Goal: Task Accomplishment & Management: Manage account settings

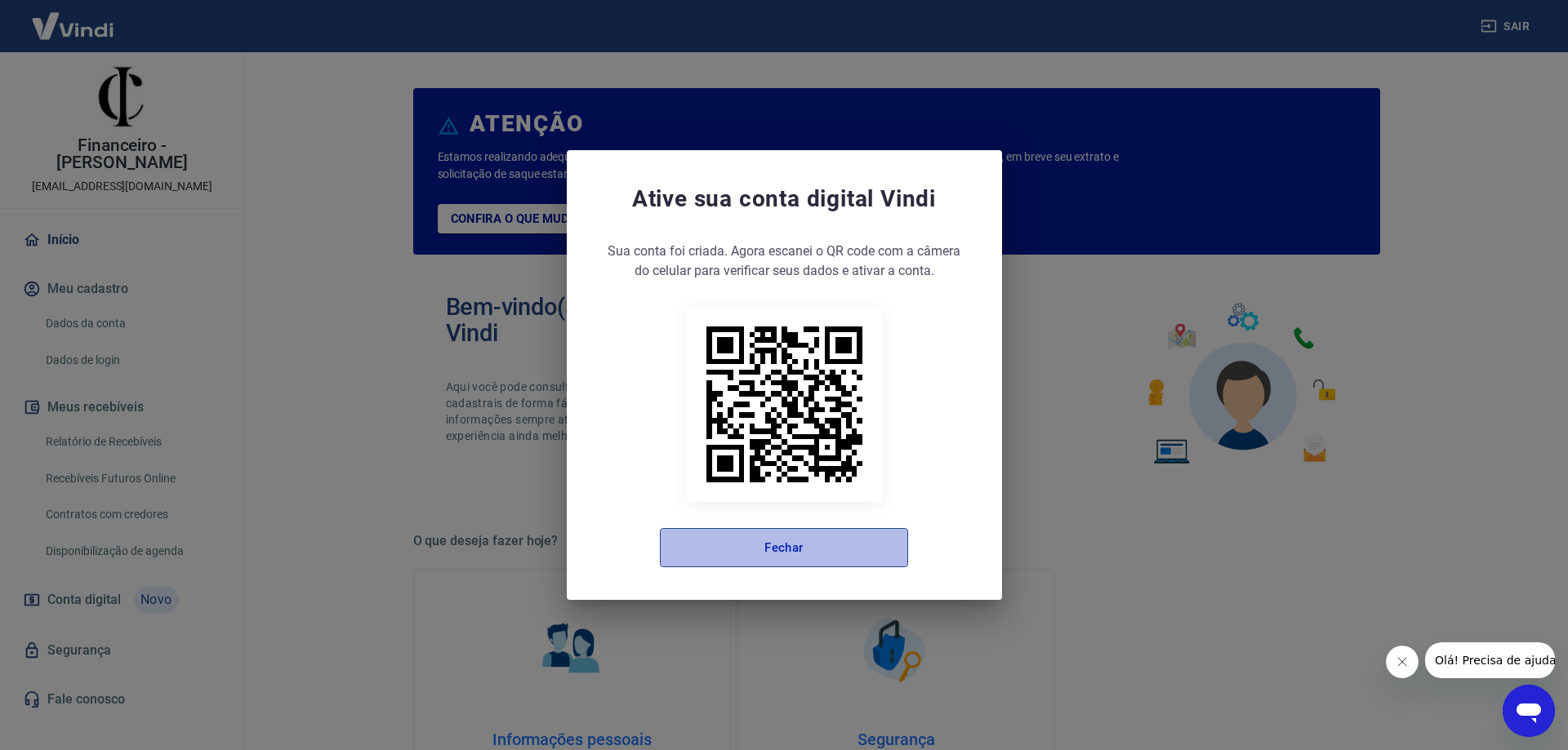
click at [798, 547] on button "Fechar" at bounding box center [784, 547] width 248 height 39
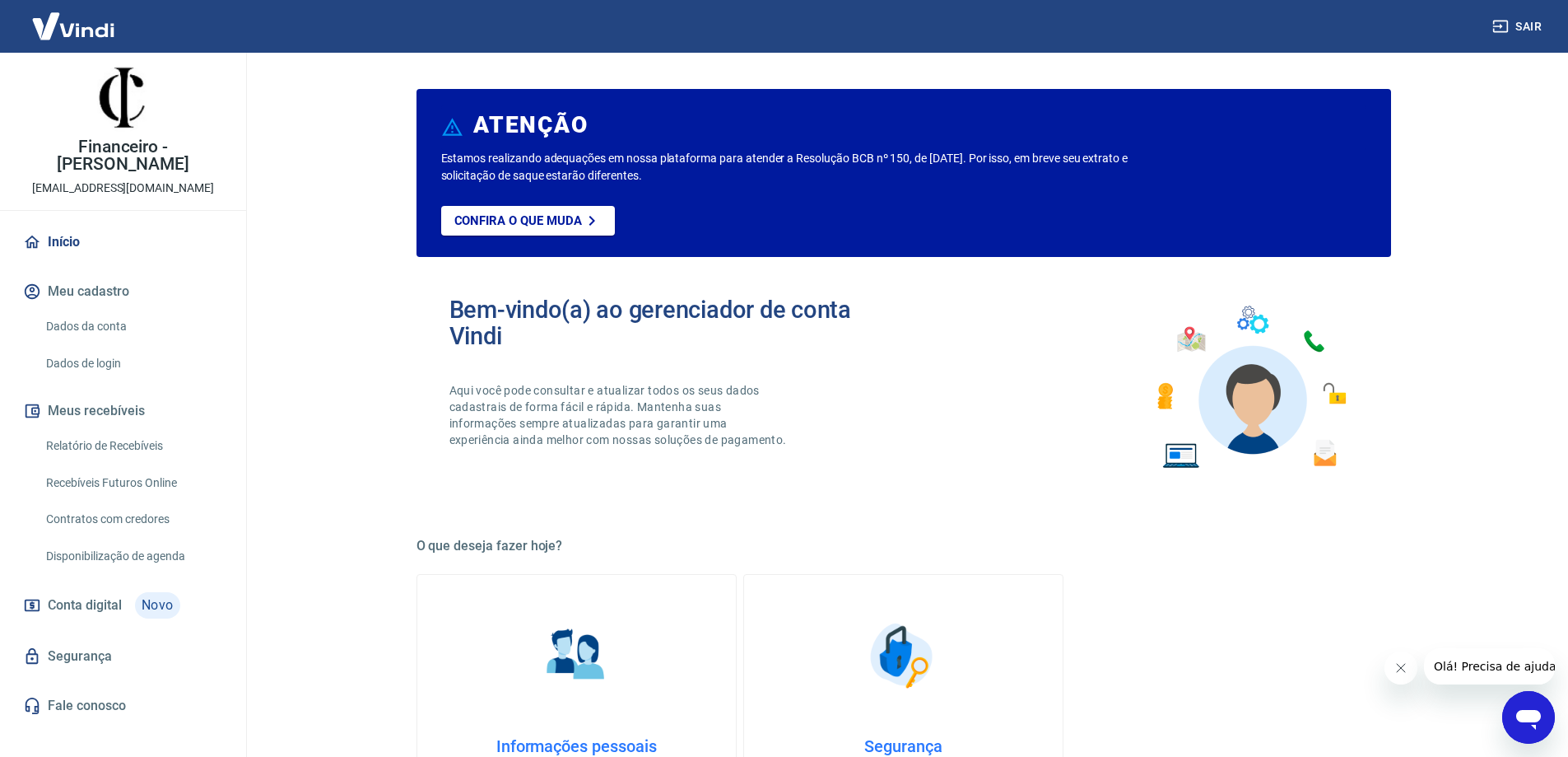
click at [163, 466] on link "Recebíveis Futuros Online" at bounding box center [132, 483] width 187 height 34
click at [109, 310] on link "Dados da conta" at bounding box center [132, 326] width 187 height 34
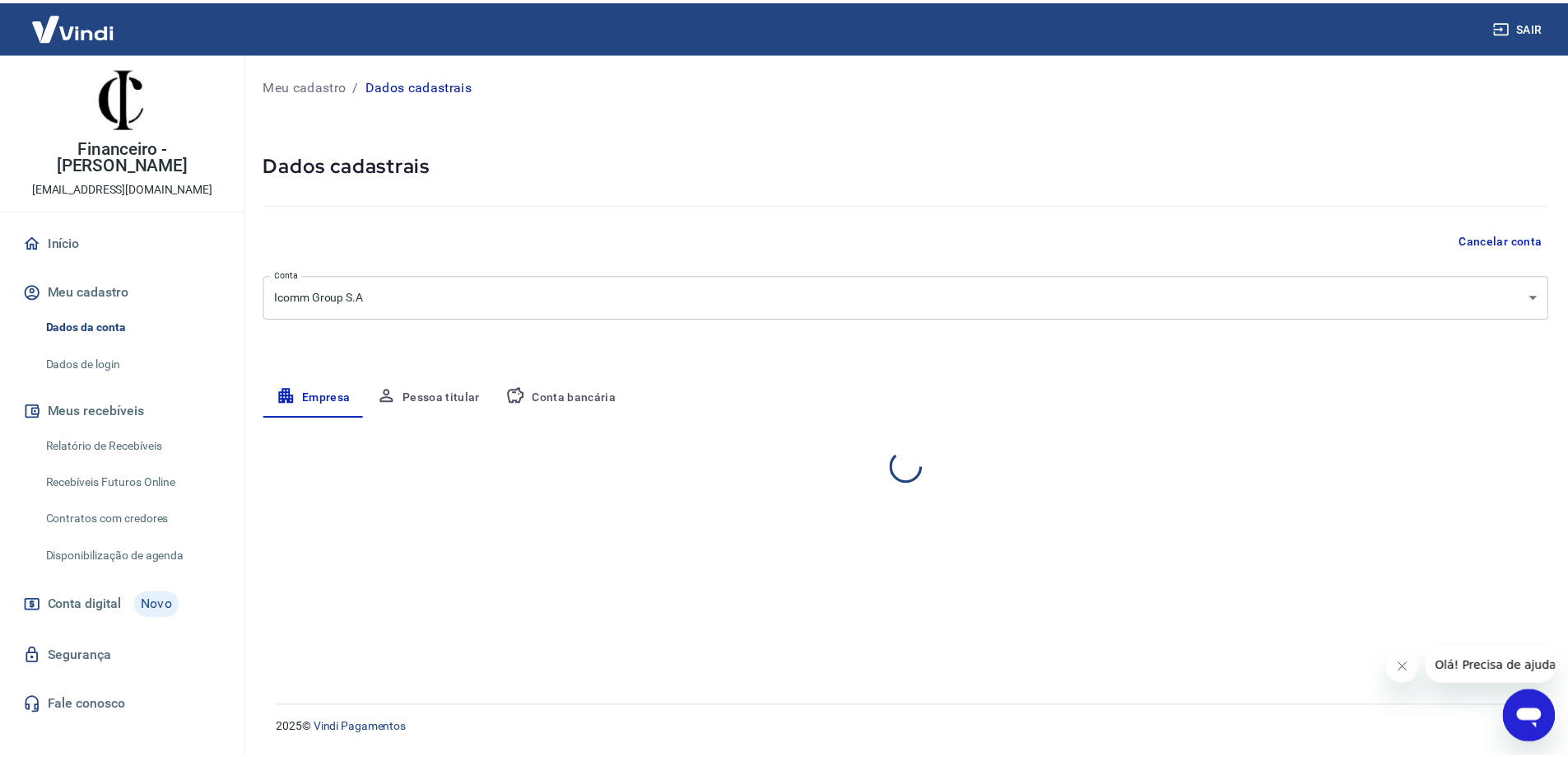
select select "SP"
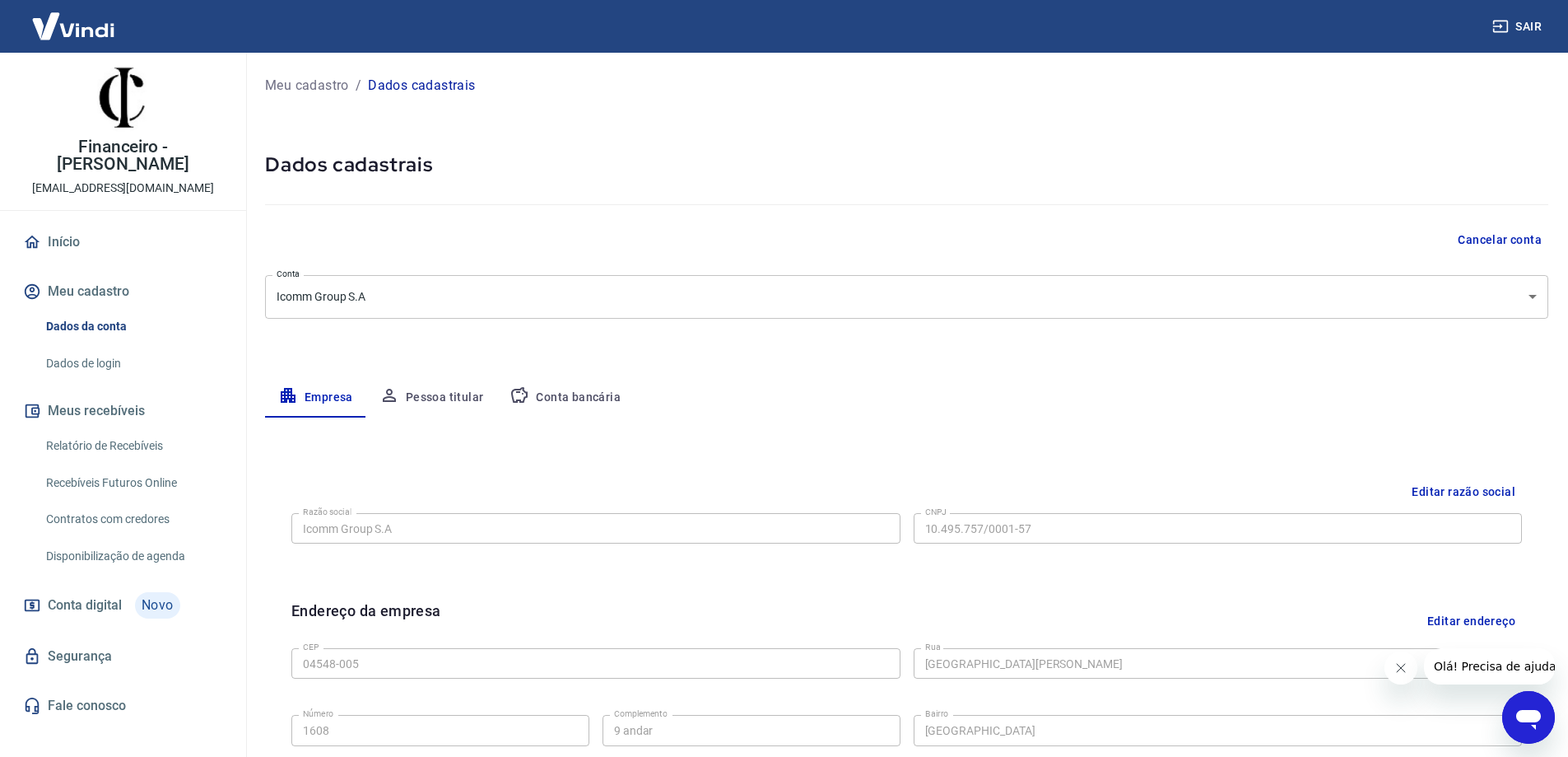
click at [562, 403] on button "Conta bancária" at bounding box center [565, 398] width 137 height 39
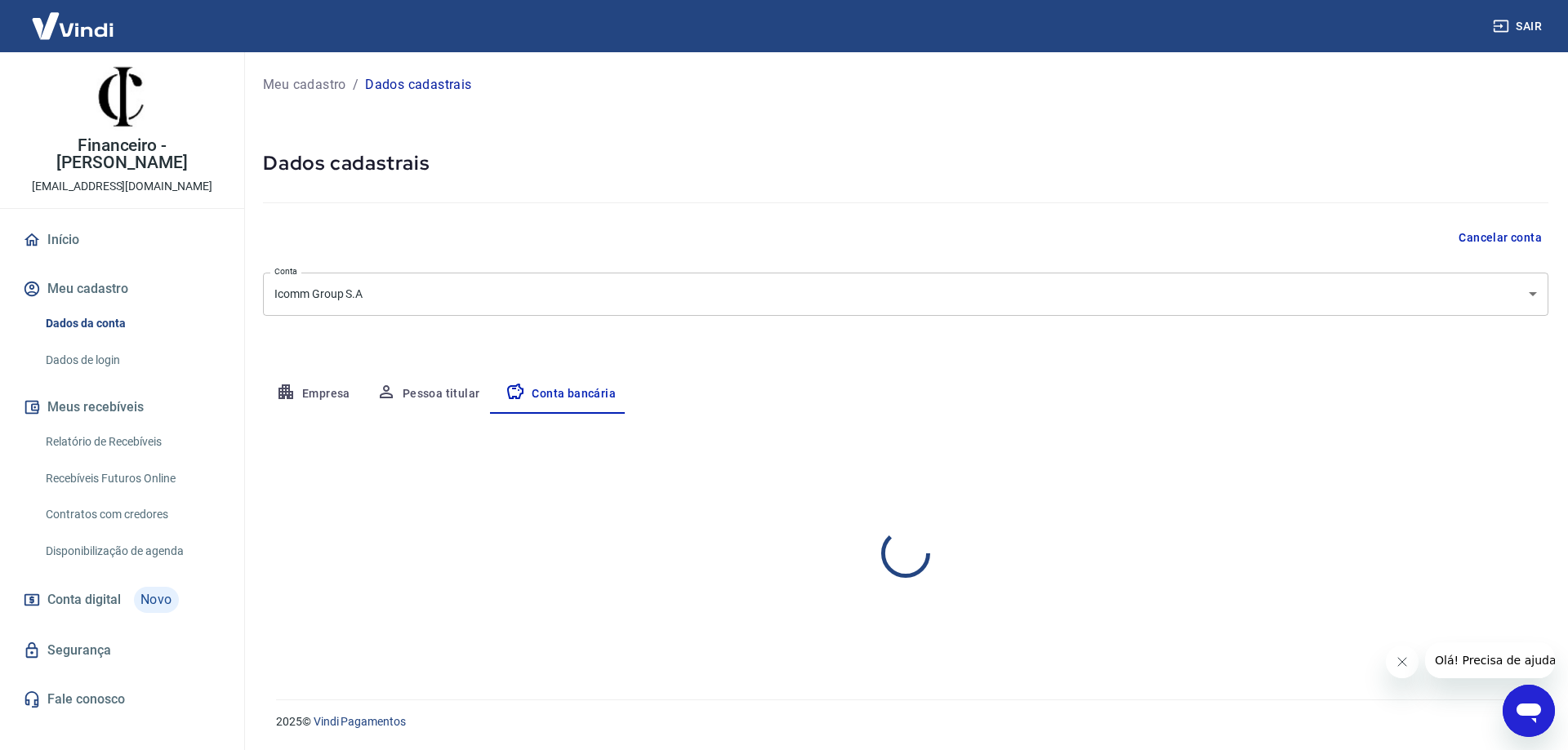
select select "1"
click at [1472, 464] on button "Editar conta bancária" at bounding box center [1480, 462] width 136 height 31
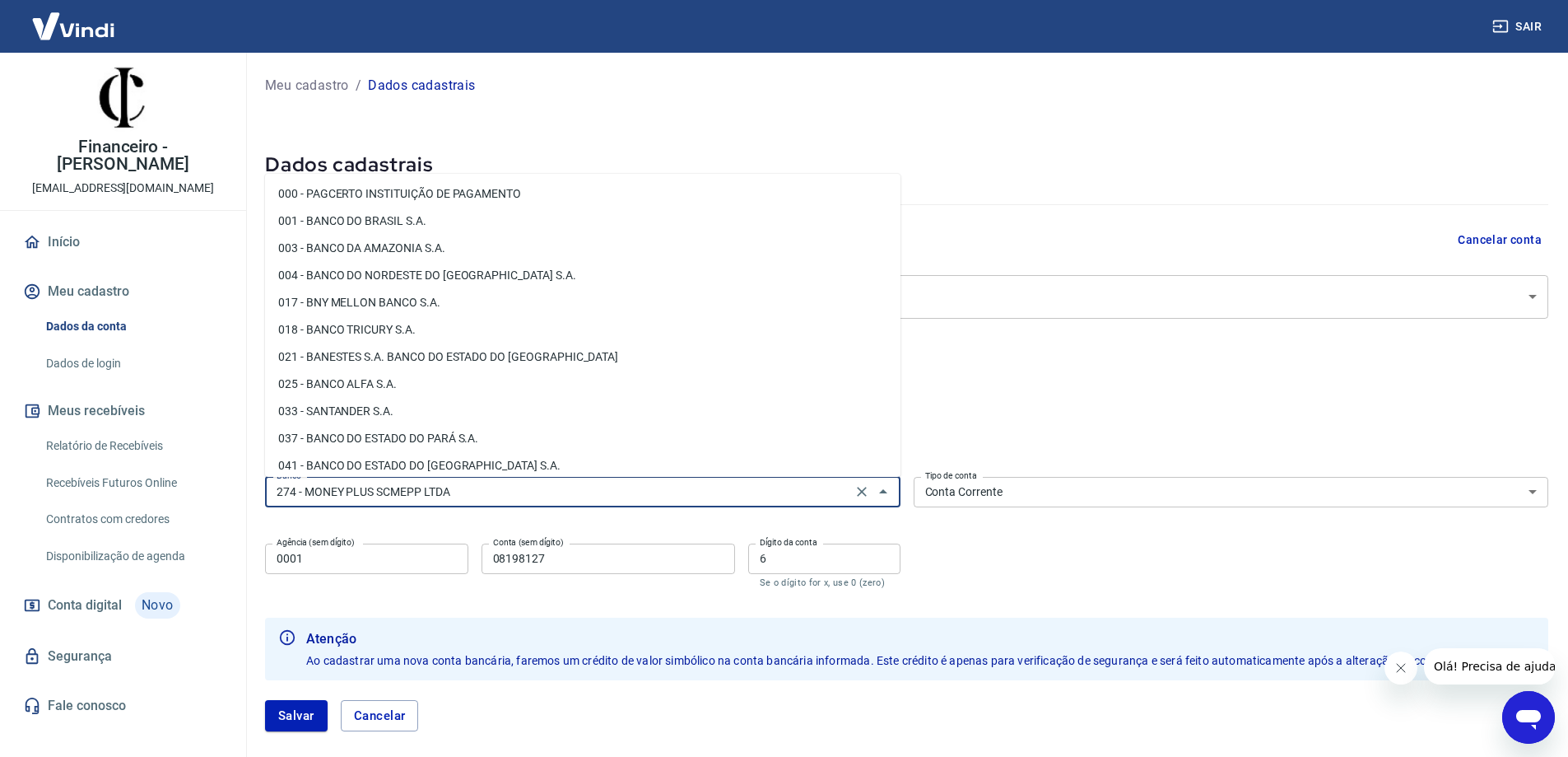
click at [488, 483] on input "274 - MONEY PLUS SCMEPP LTDA" at bounding box center [559, 492] width 577 height 21
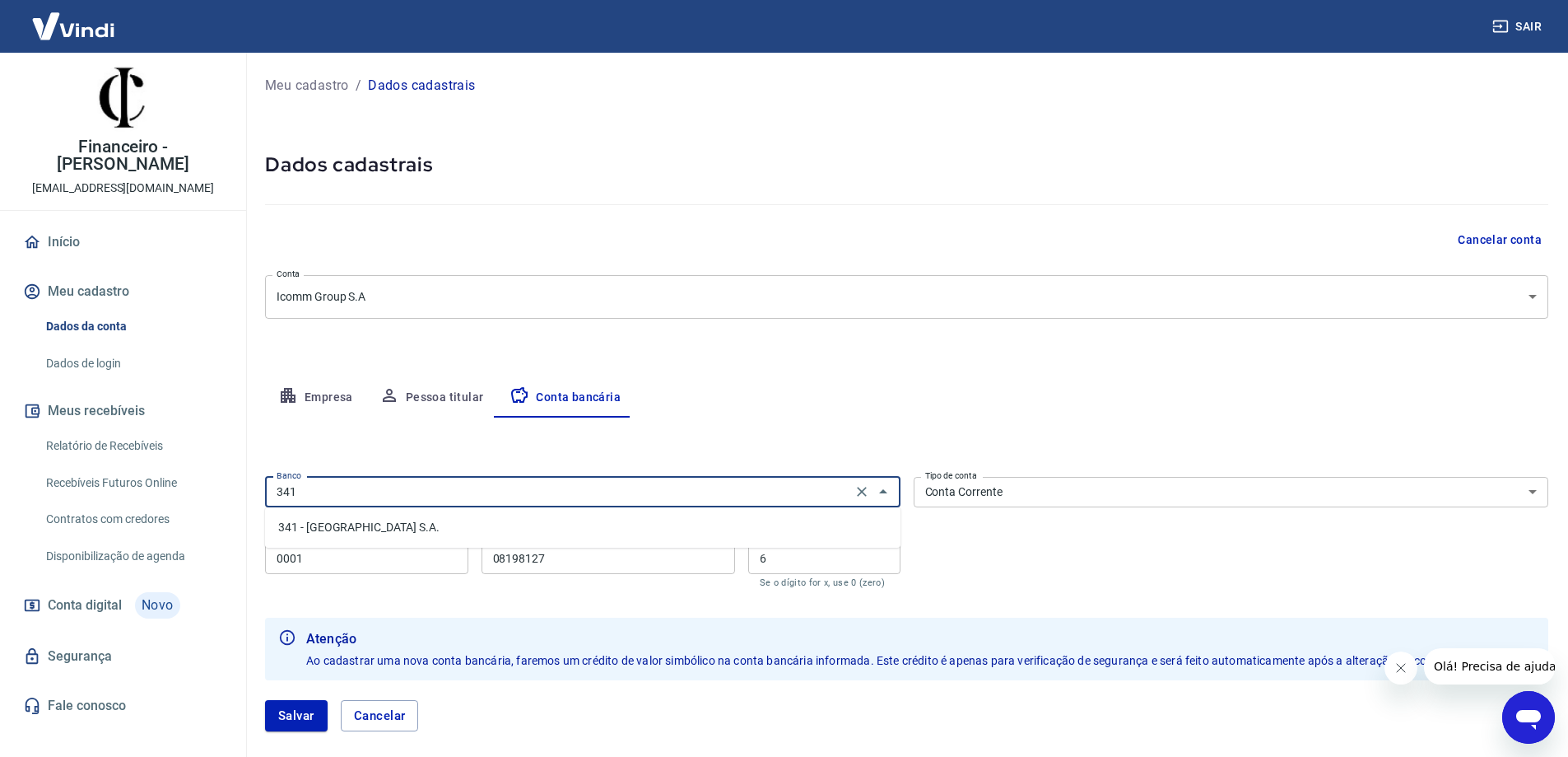
click at [424, 534] on li "341 - [GEOGRAPHIC_DATA] S.A." at bounding box center [583, 528] width 636 height 27
type input "341 - [GEOGRAPHIC_DATA] S.A."
click at [336, 556] on input "0001" at bounding box center [366, 559] width 204 height 30
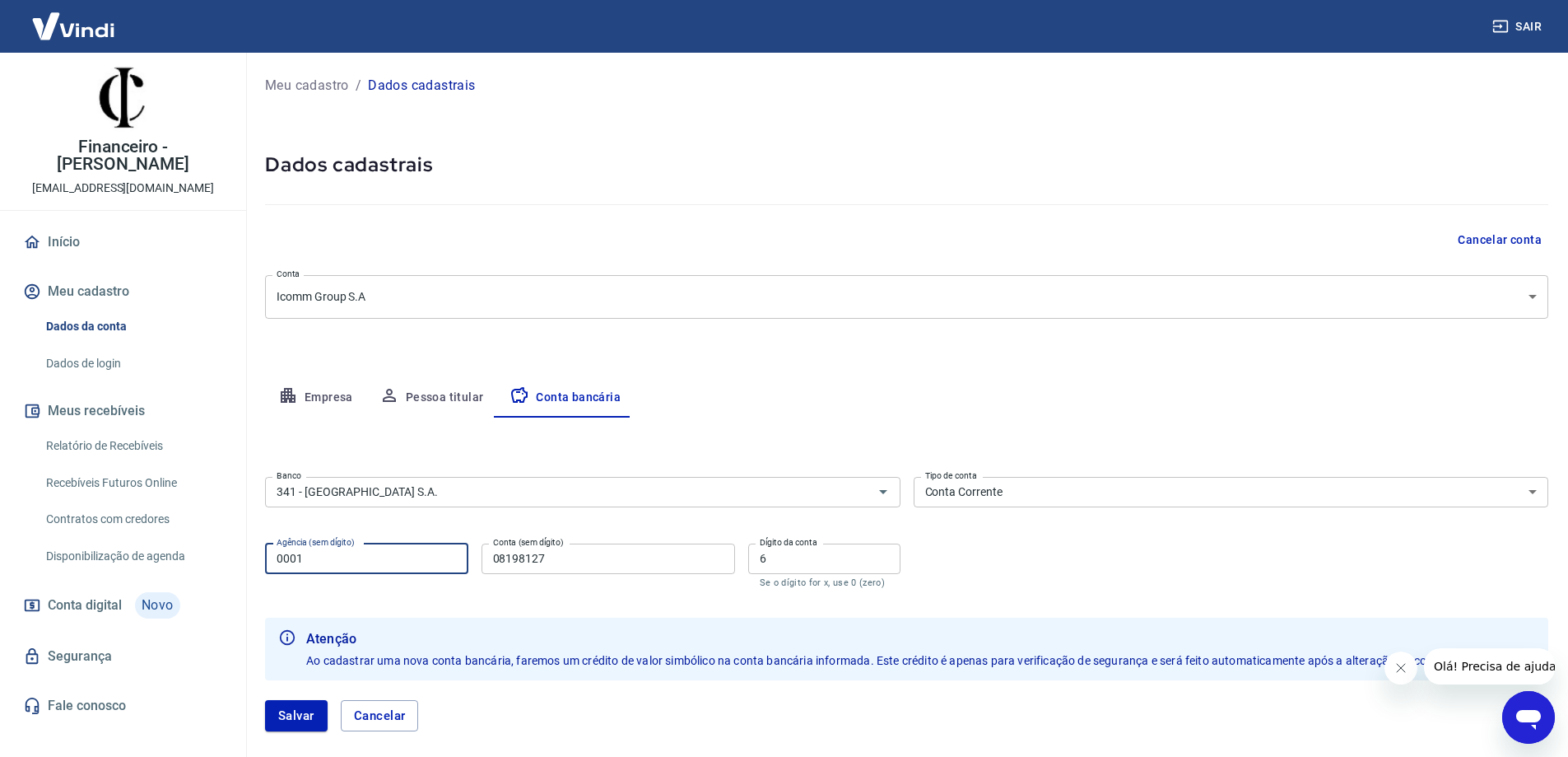
click at [336, 556] on input "0001" at bounding box center [366, 559] width 204 height 30
type input "3130"
type input "56000"
type input "0"
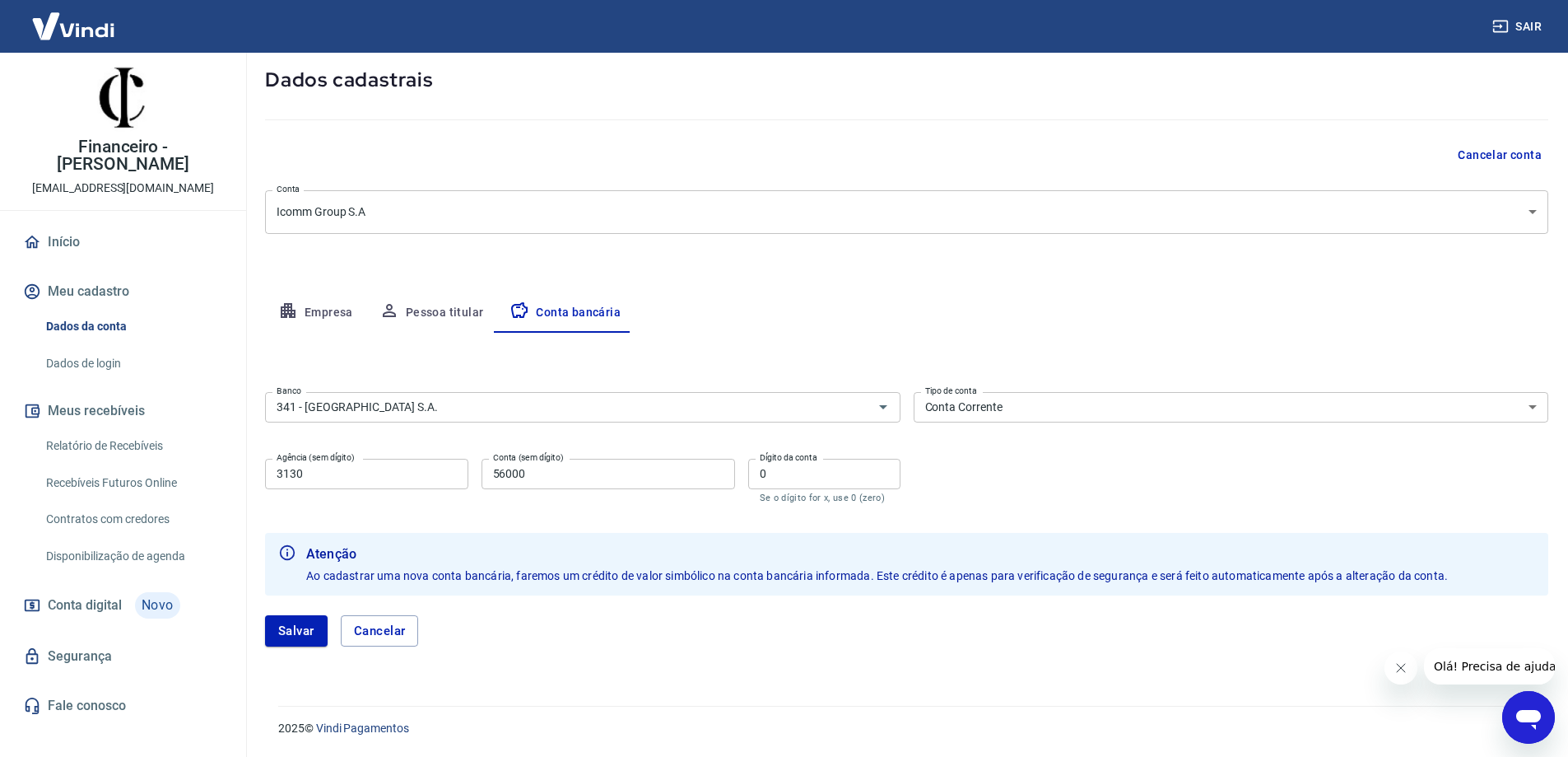
click at [572, 478] on input "56000" at bounding box center [609, 474] width 254 height 30
type input "56000"
click at [1020, 470] on div "Banco 341 - ITAÚ UNIBANCO S.A. Banco Tipo de conta Conta Corrente Conta Poupanç…" at bounding box center [906, 446] width 1284 height 121
click at [279, 628] on button "Salvar" at bounding box center [296, 631] width 62 height 31
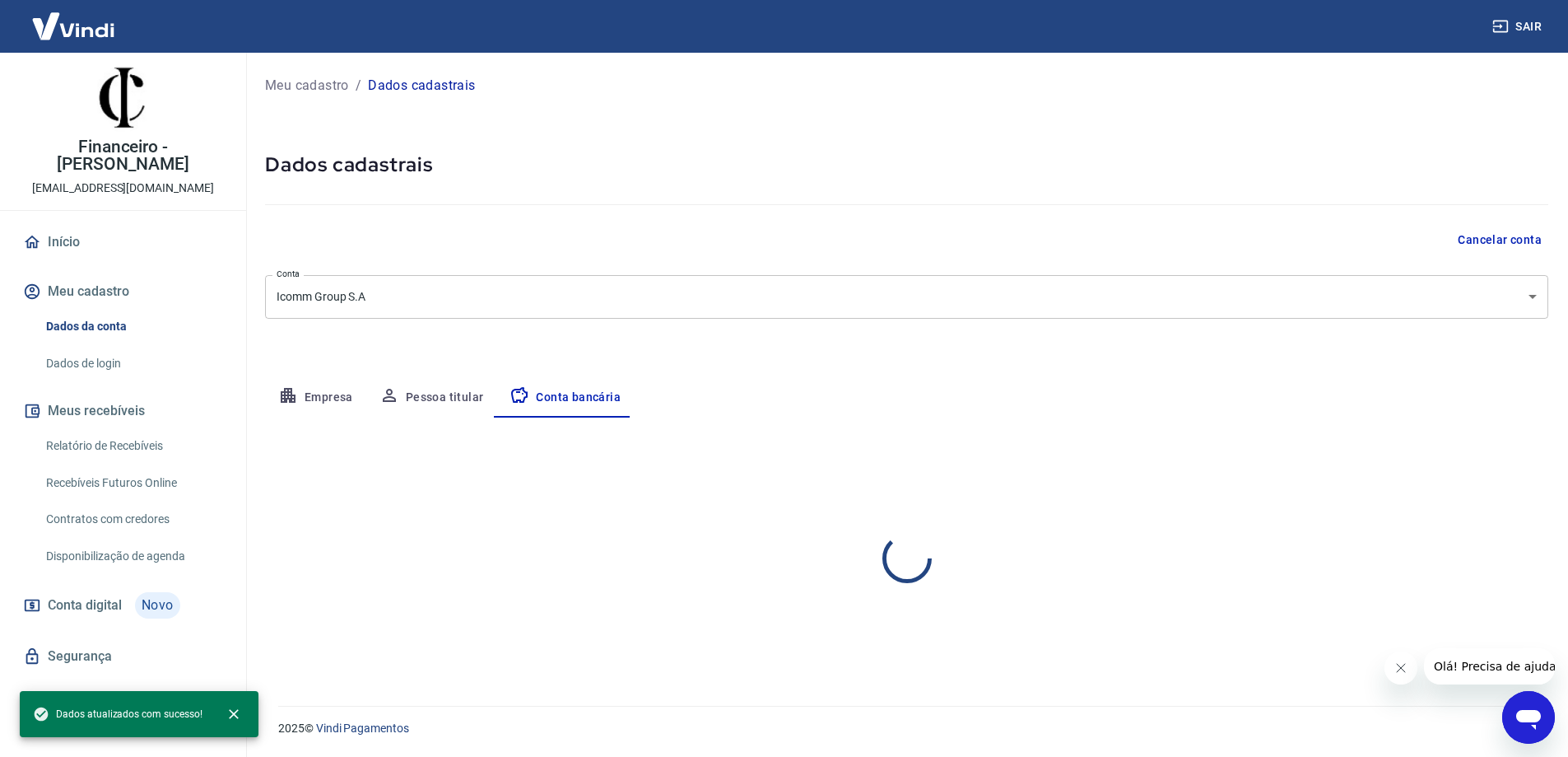
scroll to position [0, 0]
select select "1"
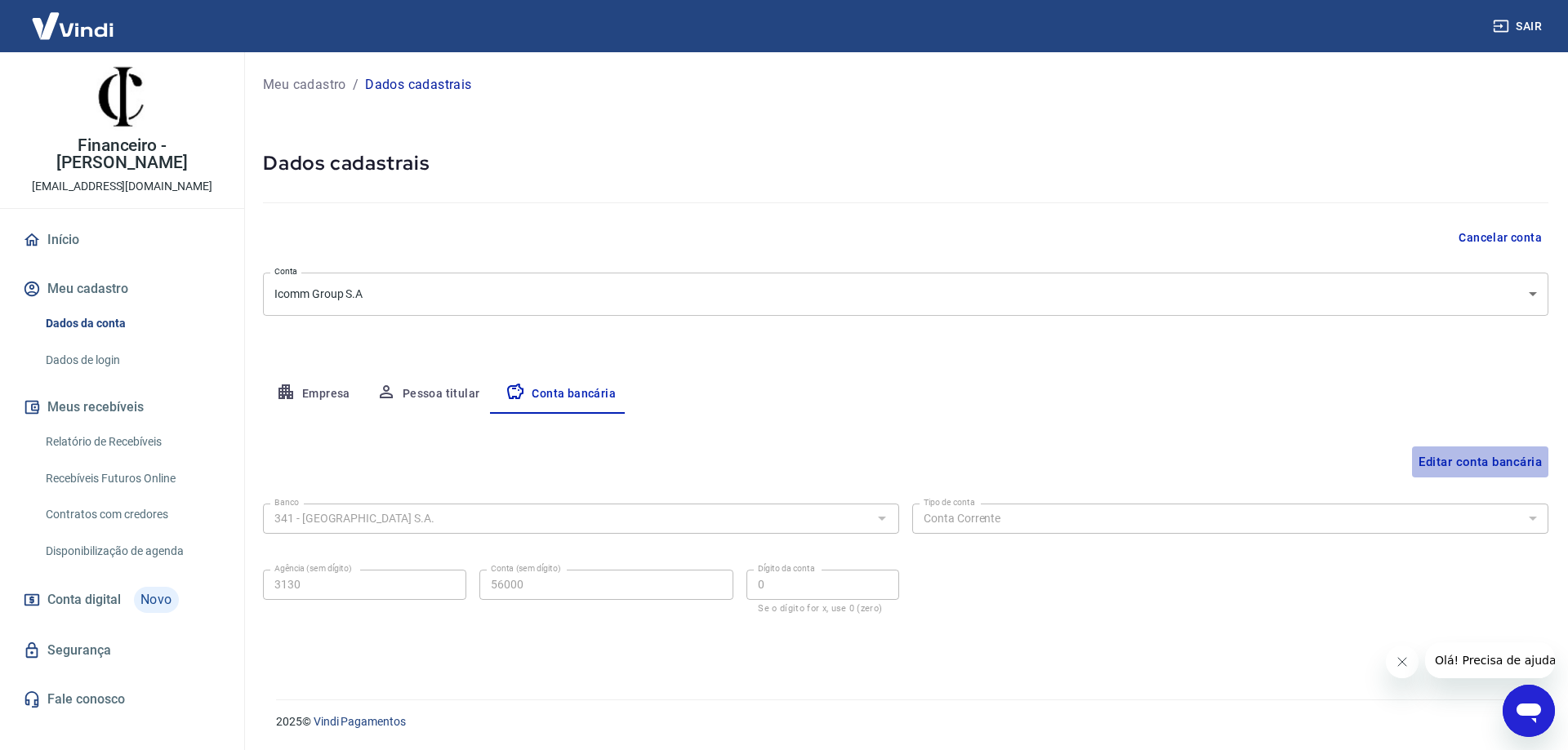
click at [1487, 457] on button "Editar conta bancária" at bounding box center [1480, 462] width 136 height 31
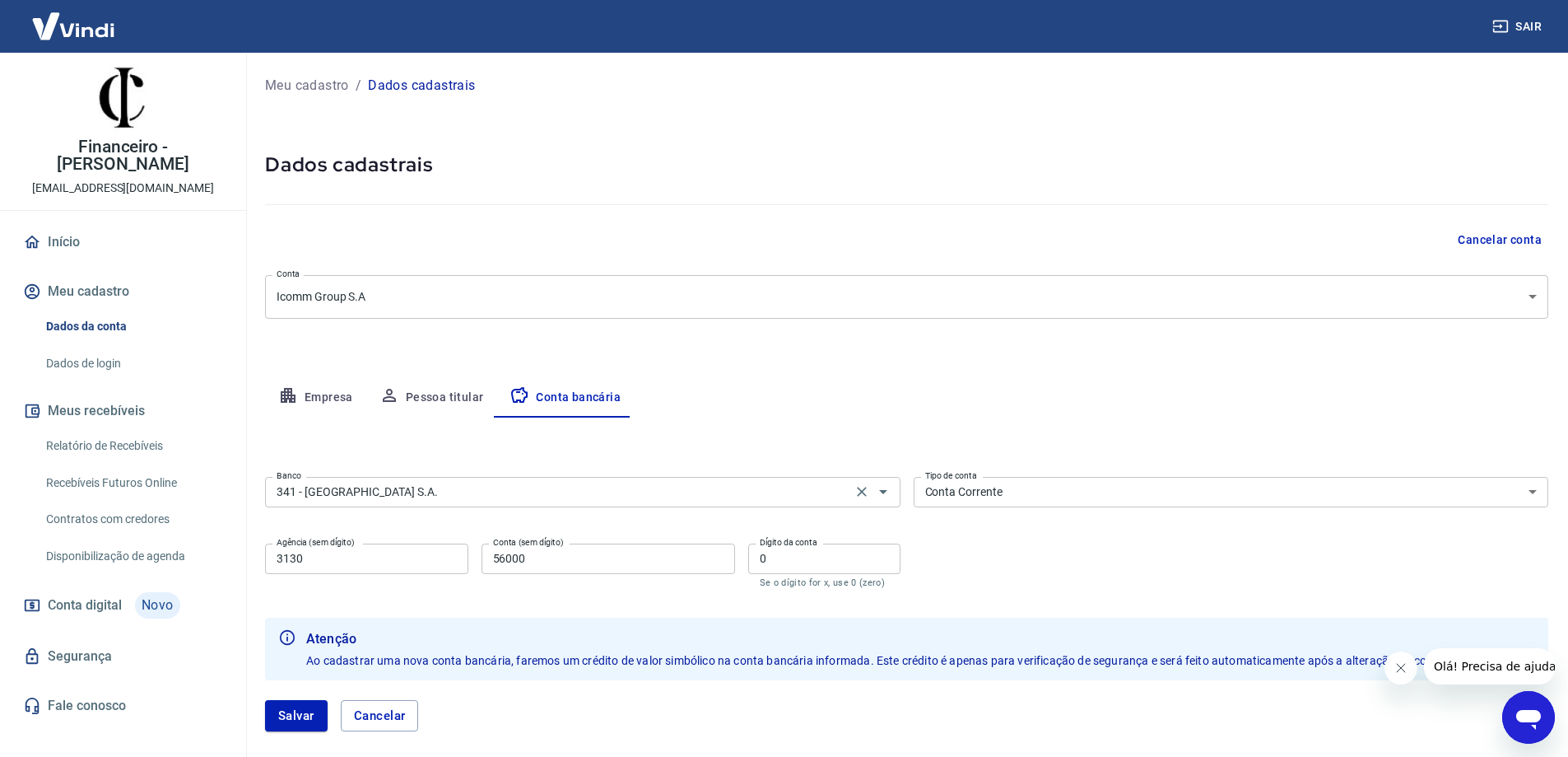
click at [436, 487] on input "341 - [GEOGRAPHIC_DATA] S.A." at bounding box center [559, 492] width 577 height 21
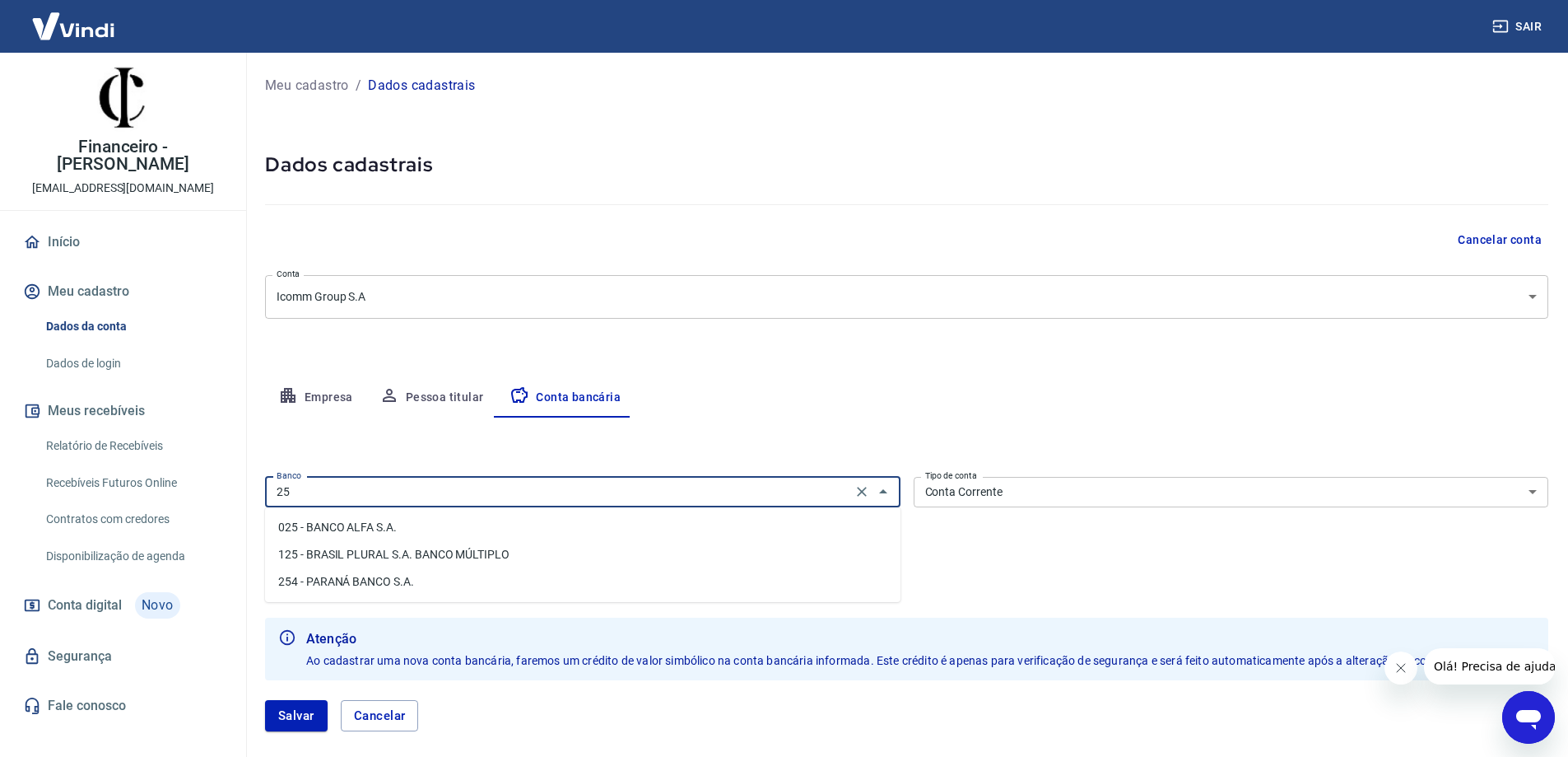
type input "2"
click at [378, 529] on li "274 - MONEY PLUS SCMEPP LTDA" at bounding box center [583, 528] width 636 height 27
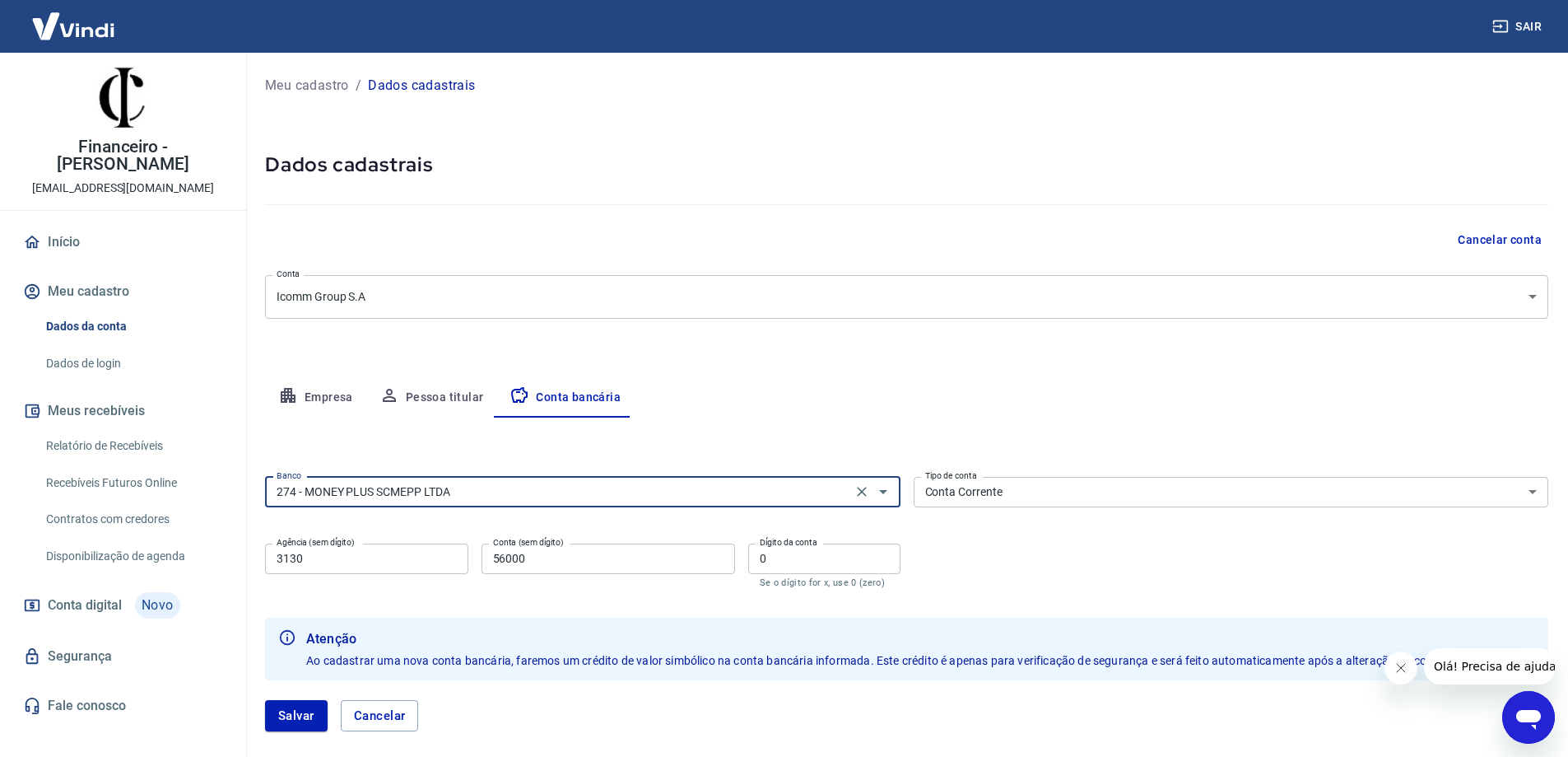
type input "274 - MONEY PLUS SCMEPP LTDA"
click at [338, 560] on input "3130" at bounding box center [366, 559] width 204 height 30
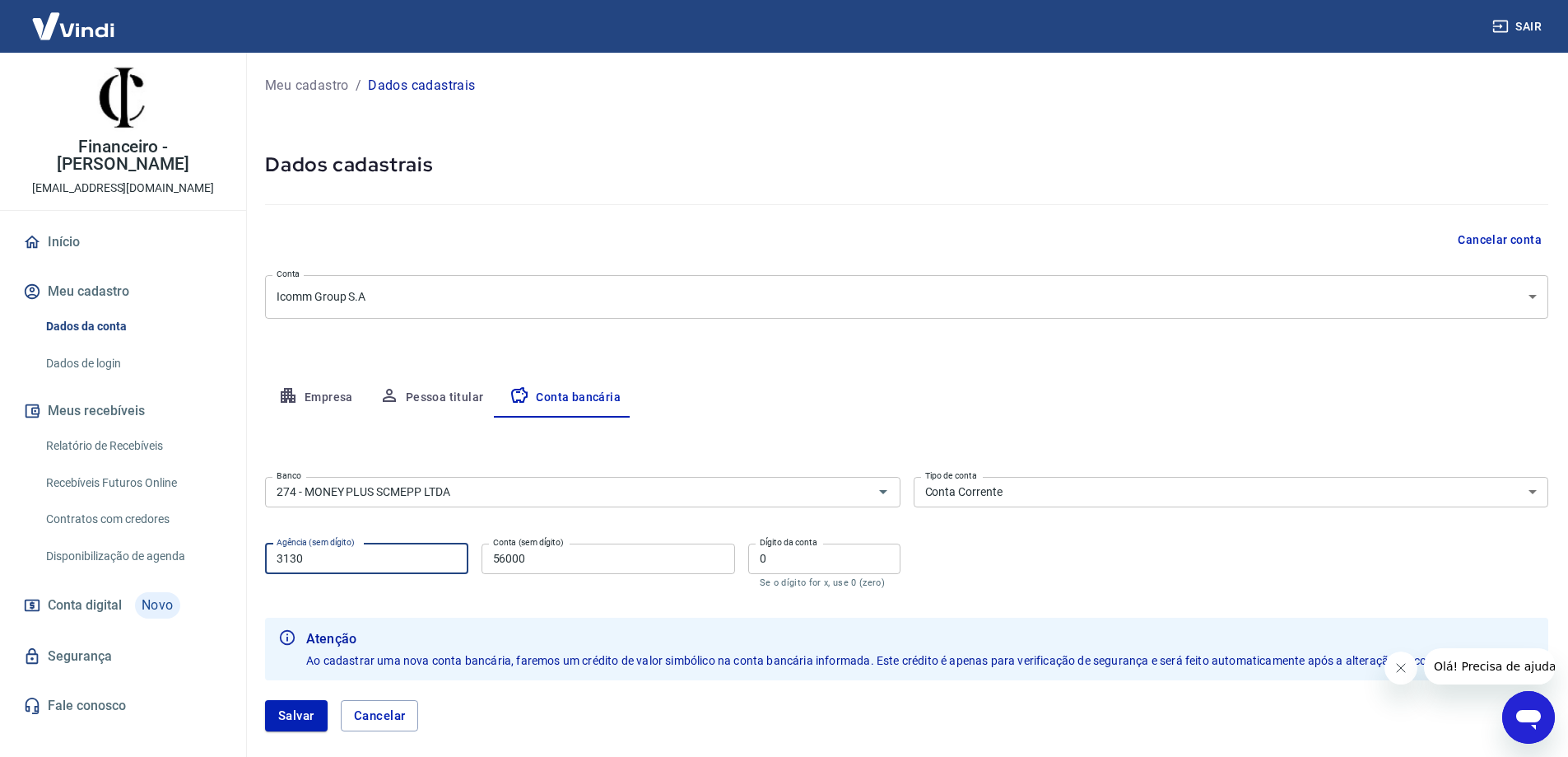
click at [338, 560] on input "3130" at bounding box center [366, 559] width 204 height 30
paste input "0001"
type input "0001"
click at [560, 559] on input "56000" at bounding box center [609, 559] width 254 height 30
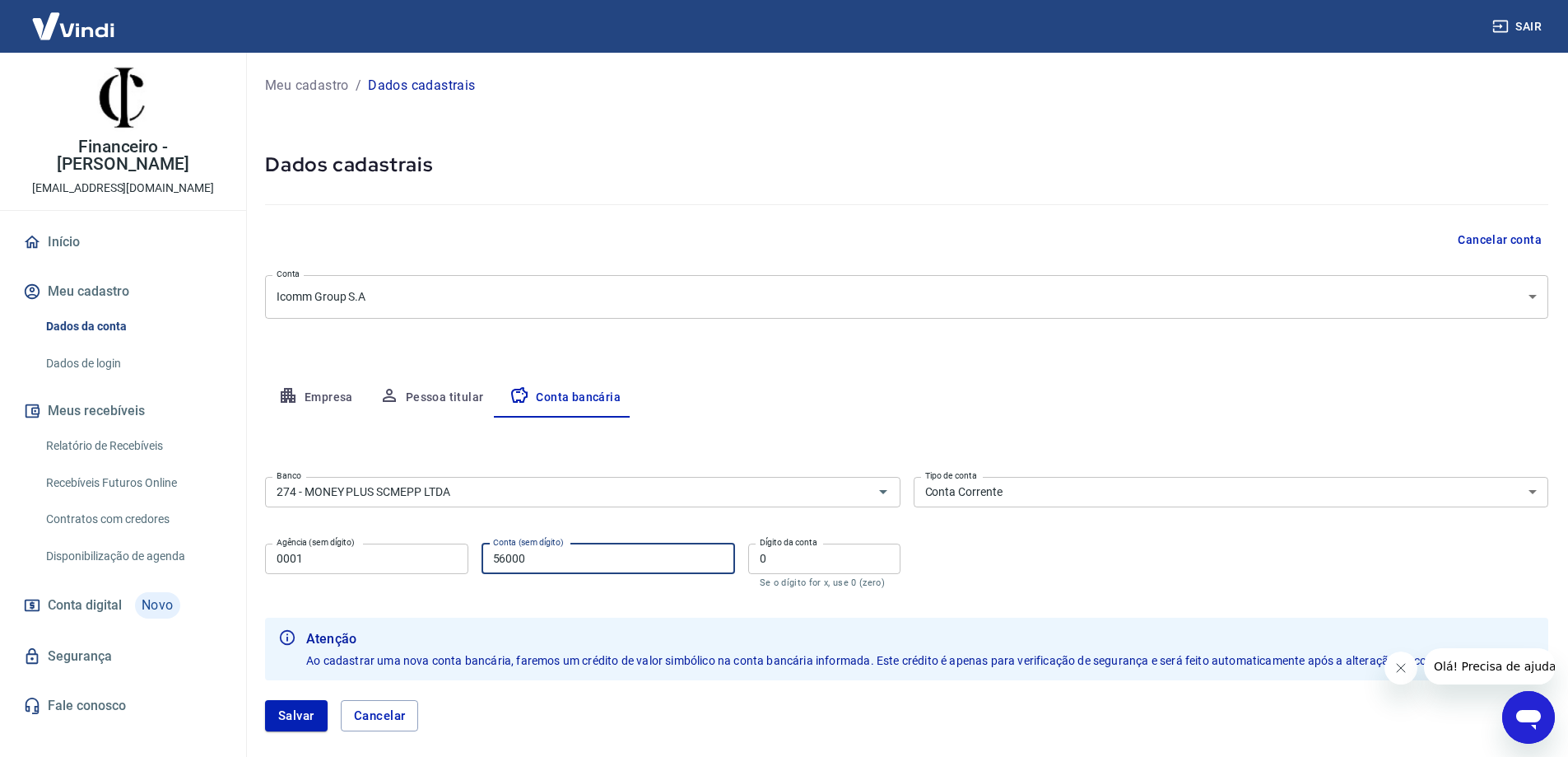
paste input "08198127"
type input "08198127"
click at [785, 559] on input "0" at bounding box center [824, 559] width 153 height 30
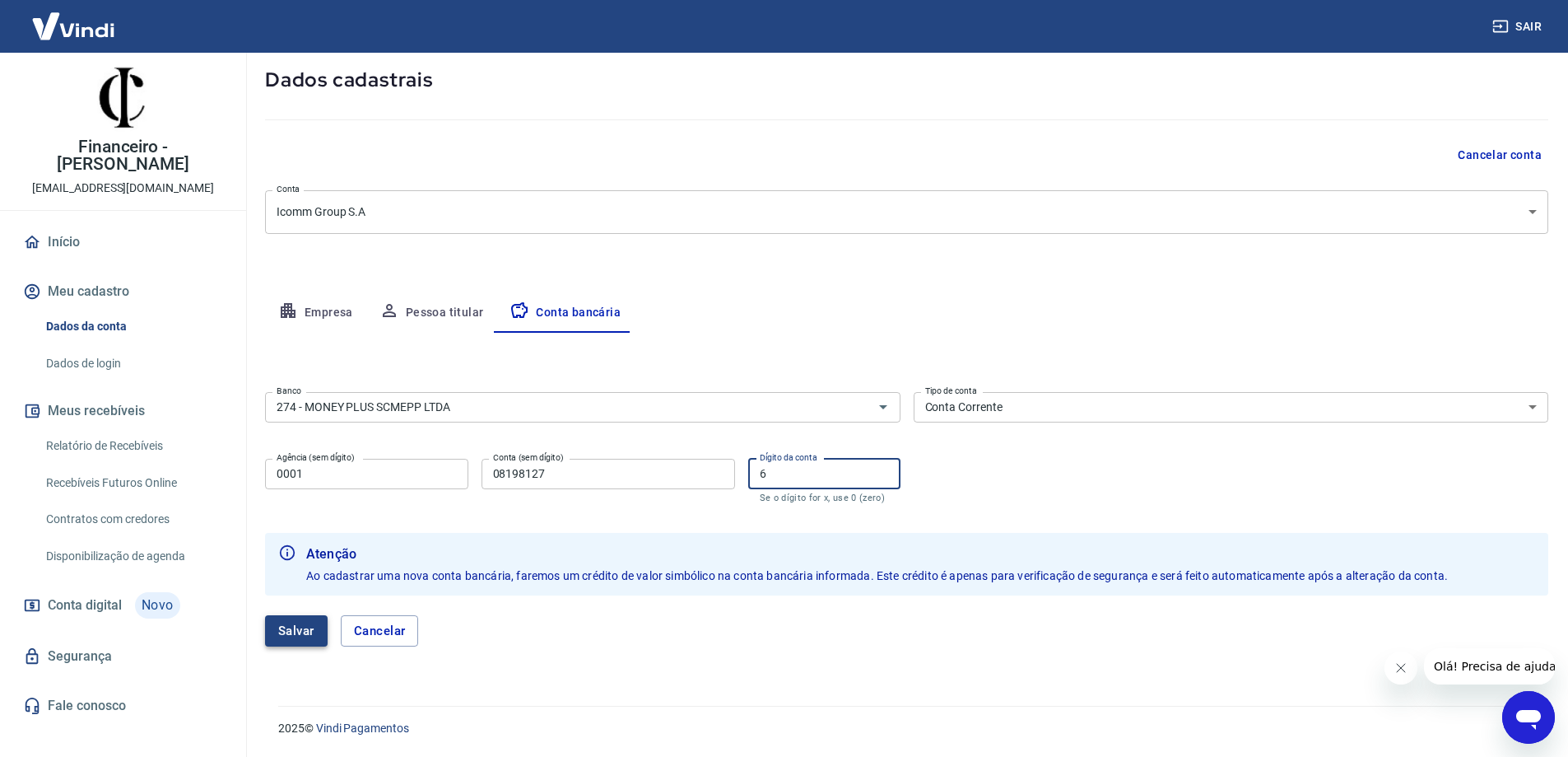
type input "6"
click at [272, 638] on button "Salvar" at bounding box center [296, 631] width 62 height 31
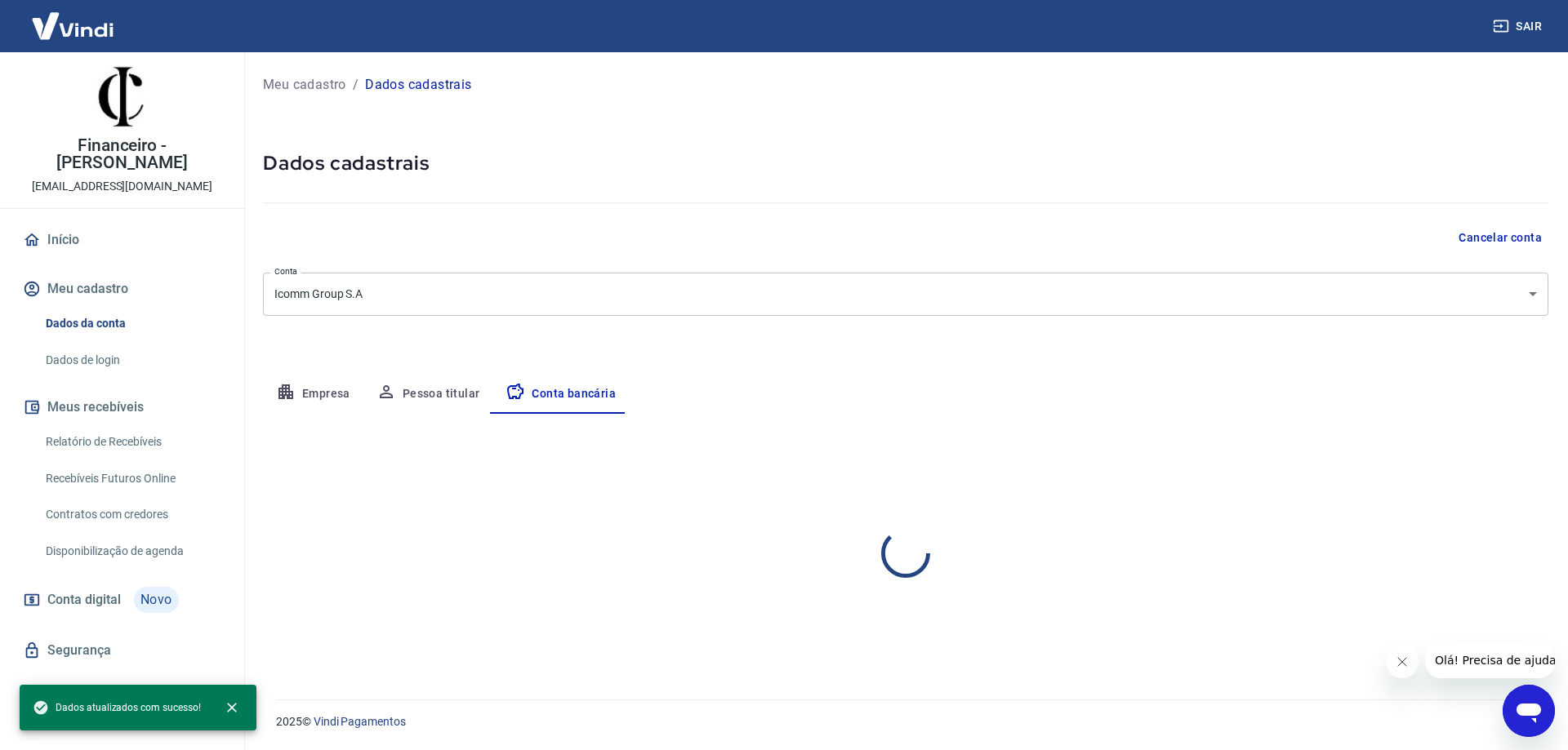
select select "1"
